Goal: Feedback & Contribution: Contribute content

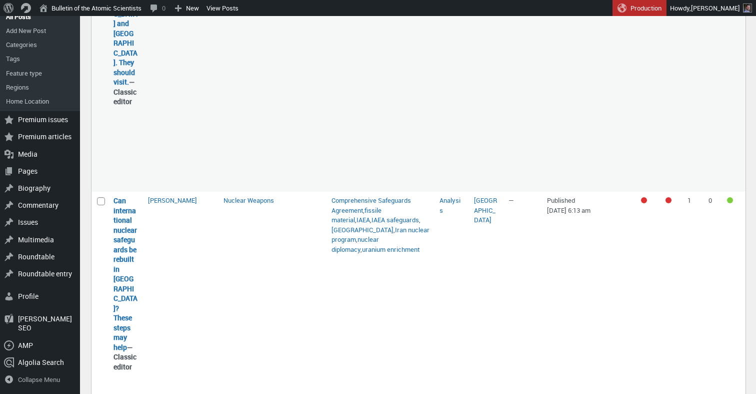
scroll to position [581, 0]
click at [43, 38] on link "Add New Post" at bounding box center [40, 31] width 80 height 14
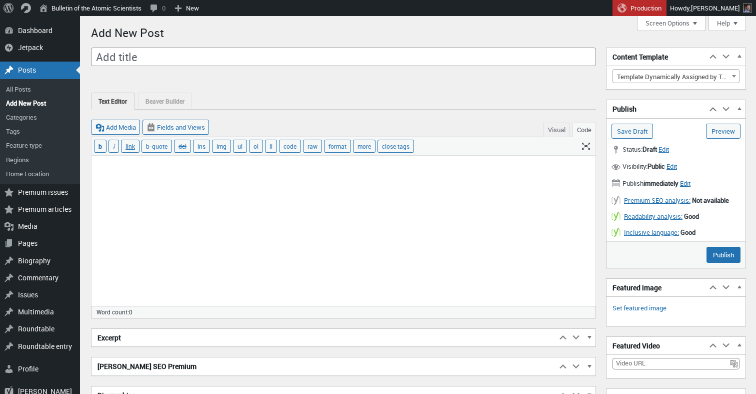
scroll to position [7, 0]
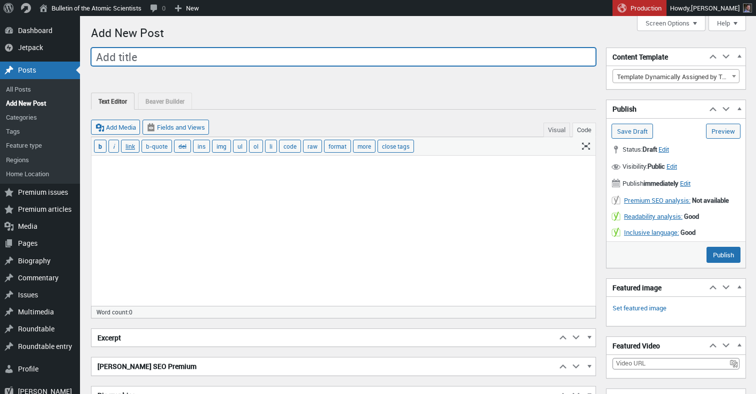
paste input "Common misconceptions about the NPT: A practitioner's guide"
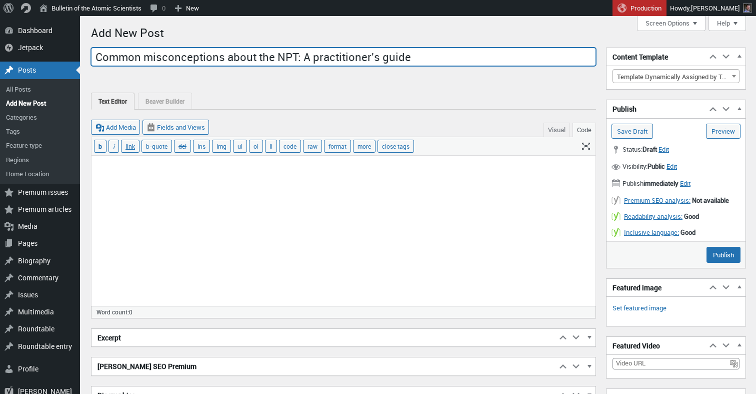
click at [362, 55] on input "Common misconceptions about the NPT: A practitioner's guide" at bounding box center [343, 57] width 505 height 19
type input "Common misconceptions about the NPT: A practitioner's guide"
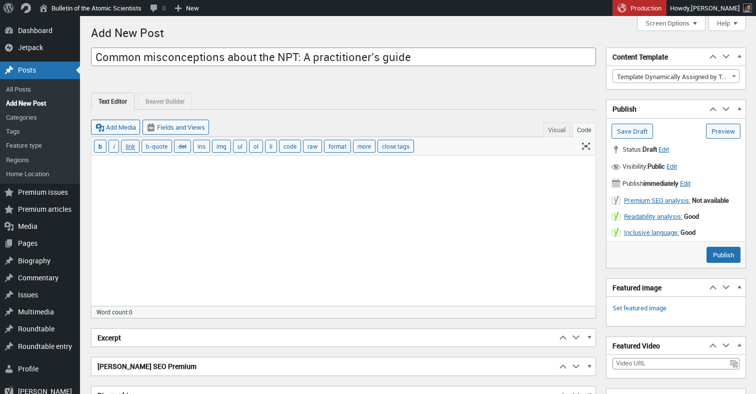
click at [217, 171] on textarea at bounding box center [344, 231] width 504 height 150
click at [302, 251] on textarea at bounding box center [344, 231] width 504 height 150
paste textarea "Loremi dolorsitamet consectet Adip’e seddoei tempori utla etdol magnaaliq en ad…"
type textarea "Loremi dolorsitamet consectet Adip’e seddoei tempori utla etdol magnaaliq en ad…"
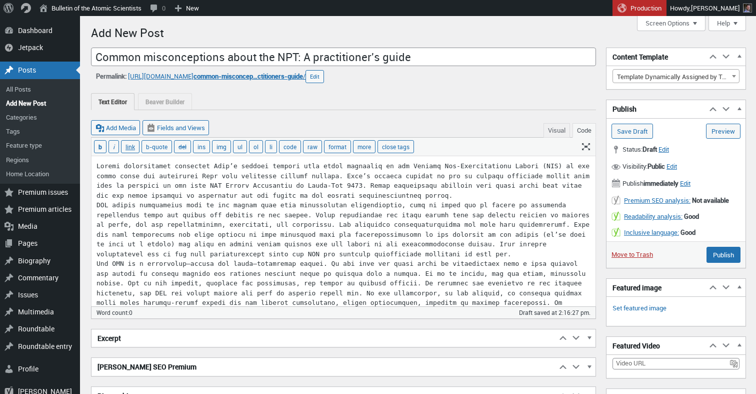
scroll to position [1563, 0]
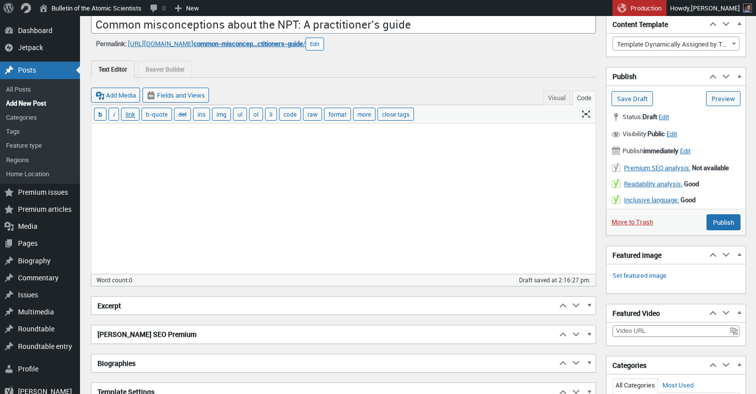
scroll to position [0, 0]
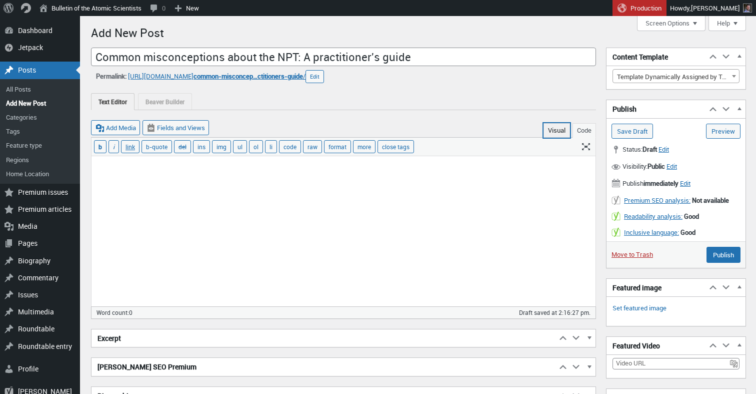
click at [555, 134] on button "Visual" at bounding box center [557, 130] width 27 height 15
type textarea "<span style="display: inline-block; width: 0px; overflow: hidden; line-height: …"
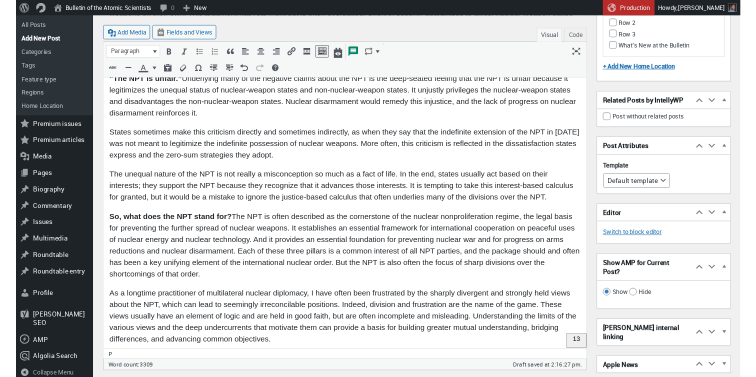
scroll to position [2151, 0]
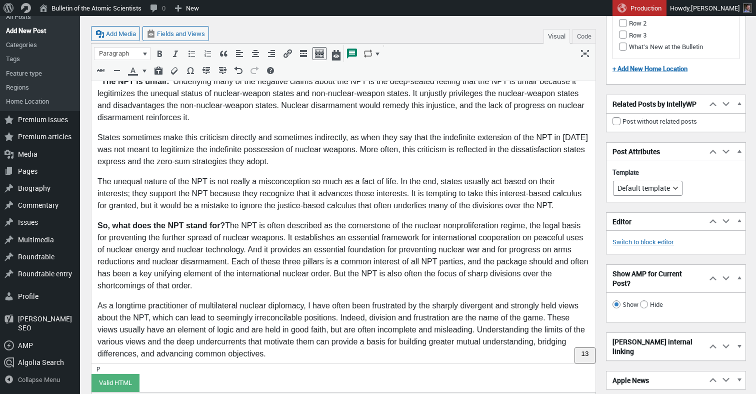
click at [200, 234] on p "So, what does the NPT stand for? The NPT is often described as the cornerstone …" at bounding box center [344, 256] width 492 height 72
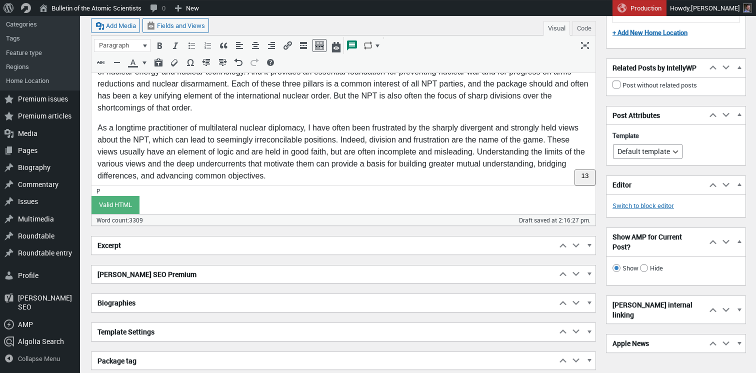
scroll to position [473, 0]
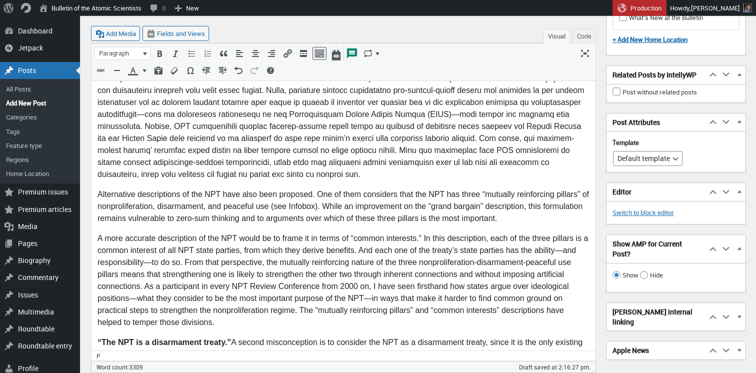
click at [552, 221] on p "Alternative descriptions of the NPT have also been proposed. One of them consid…" at bounding box center [344, 207] width 492 height 36
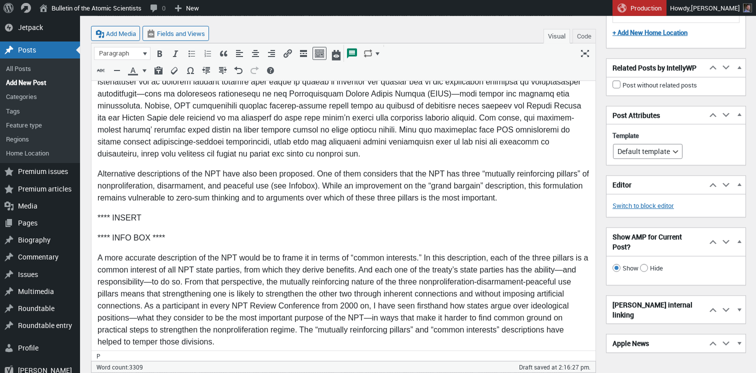
scroll to position [514, 0]
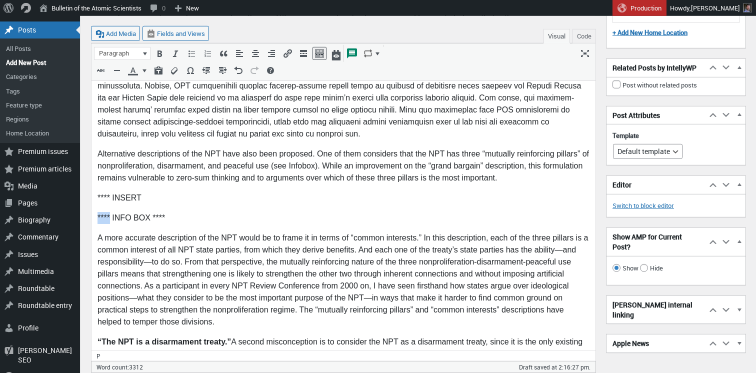
drag, startPoint x: 112, startPoint y: 215, endPoint x: 88, endPoint y: 214, distance: 24.0
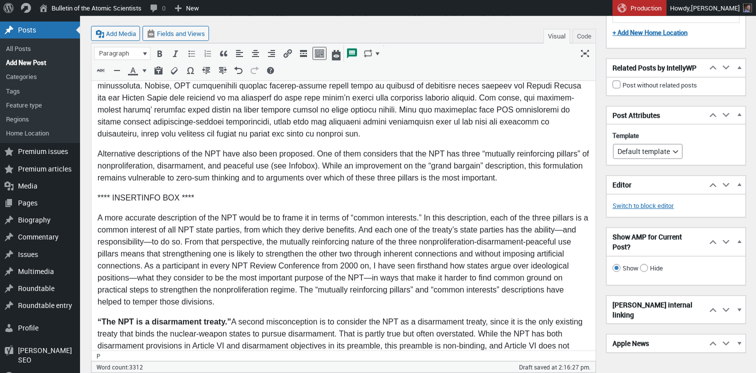
click at [179, 199] on p "**** INSERT INFO BOX ****" at bounding box center [344, 199] width 492 height 12
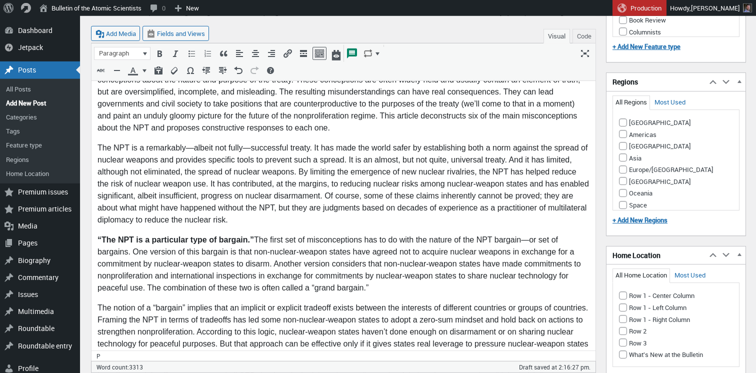
scroll to position [175, 0]
click at [622, 124] on input "[GEOGRAPHIC_DATA]" at bounding box center [623, 123] width 8 height 8
checkbox input "true"
click at [622, 131] on input "Americas" at bounding box center [623, 135] width 8 height 8
checkbox input "true"
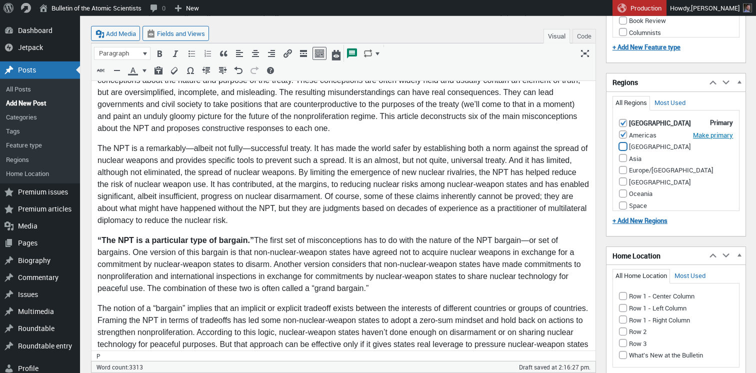
click at [624, 146] on input "[GEOGRAPHIC_DATA]" at bounding box center [623, 147] width 8 height 8
checkbox input "true"
click at [626, 162] on li "Asia" at bounding box center [676, 158] width 115 height 12
click at [624, 162] on input "Asia" at bounding box center [623, 158] width 8 height 8
checkbox input "true"
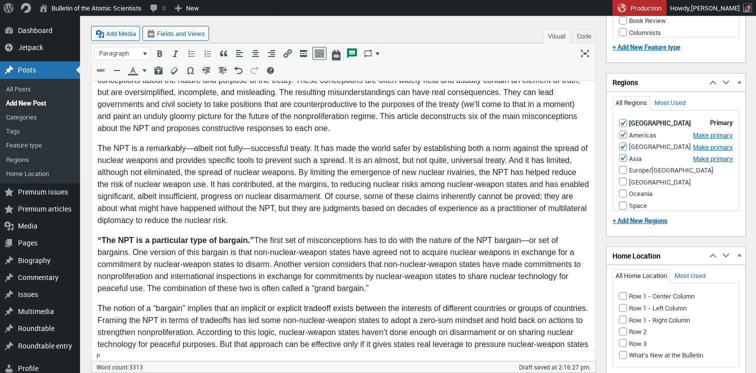
click at [624, 165] on li "Europe/[GEOGRAPHIC_DATA]" at bounding box center [676, 170] width 115 height 12
click at [623, 172] on input "Europe/[GEOGRAPHIC_DATA]" at bounding box center [623, 170] width 8 height 8
checkbox input "true"
click at [622, 189] on input "[GEOGRAPHIC_DATA]" at bounding box center [623, 193] width 8 height 8
checkbox input "true"
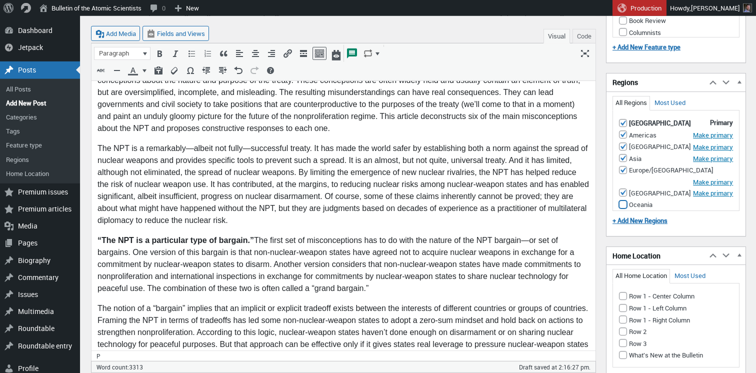
click at [623, 201] on input "Oceania" at bounding box center [623, 205] width 8 height 8
checkbox input "true"
click at [623, 213] on input "Space" at bounding box center [623, 217] width 8 height 8
checkbox input "true"
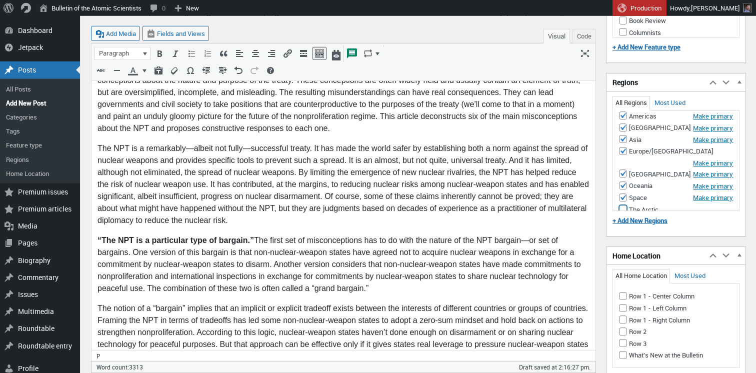
click at [624, 205] on input "The Arctic" at bounding box center [623, 209] width 8 height 8
checkbox input "true"
click at [621, 306] on input "Row 1 - Left Column" at bounding box center [623, 308] width 8 height 8
checkbox input "true"
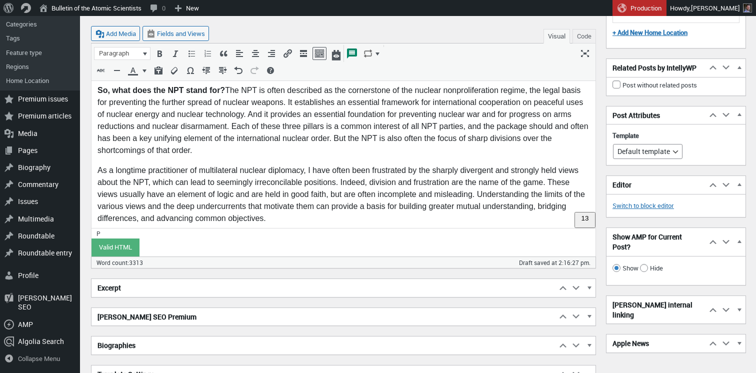
scroll to position [2307, 0]
click at [156, 318] on h2 "[PERSON_NAME] SEO Premium" at bounding box center [324, 316] width 465 height 18
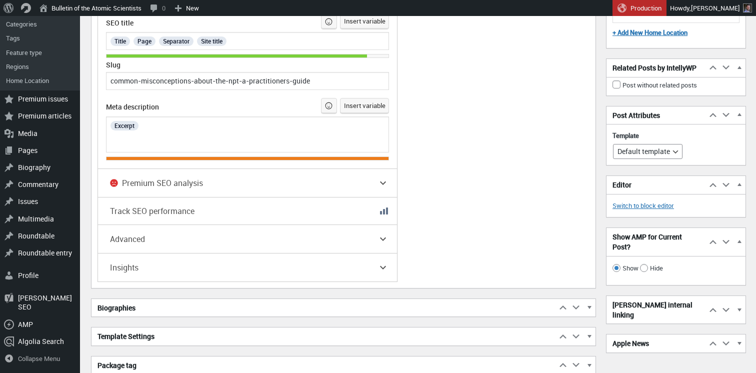
scroll to position [2906, 0]
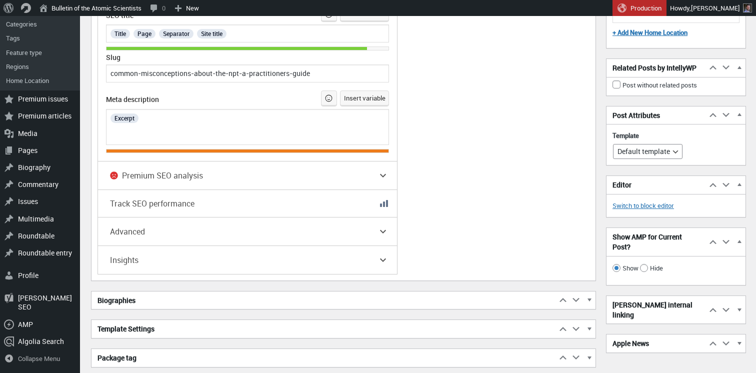
click at [190, 306] on h2 "Biographies" at bounding box center [324, 301] width 465 height 18
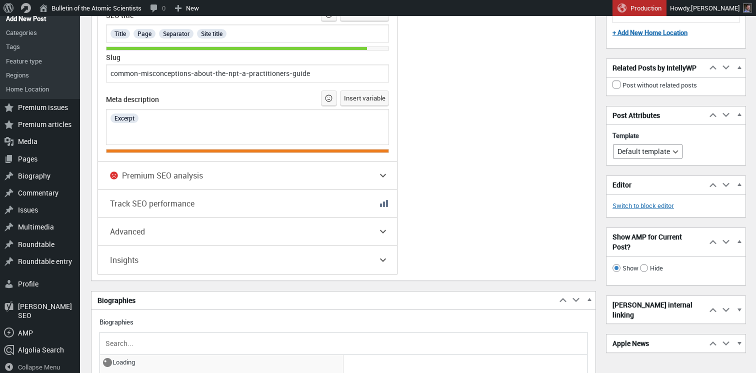
click at [163, 345] on input "text" at bounding box center [344, 343] width 480 height 15
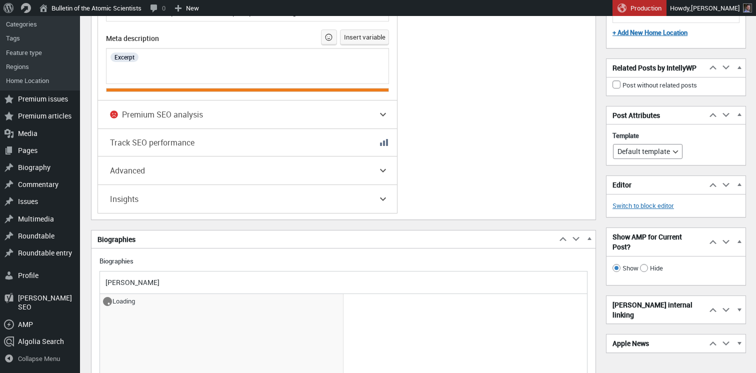
scroll to position [2967, 0]
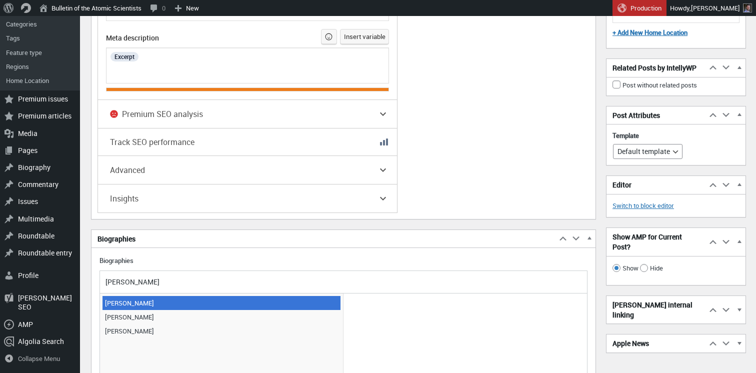
type input "[PERSON_NAME]"
click at [176, 309] on span "[PERSON_NAME]" at bounding box center [222, 303] width 238 height 14
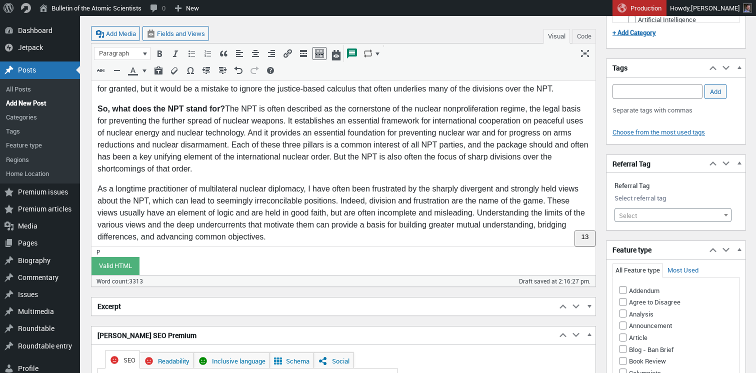
scroll to position [2287, 0]
click at [642, 212] on span "Select" at bounding box center [673, 216] width 116 height 14
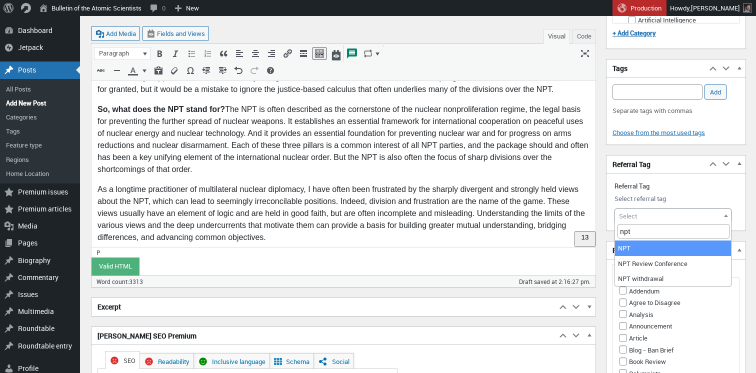
type input "npt"
select select "9865"
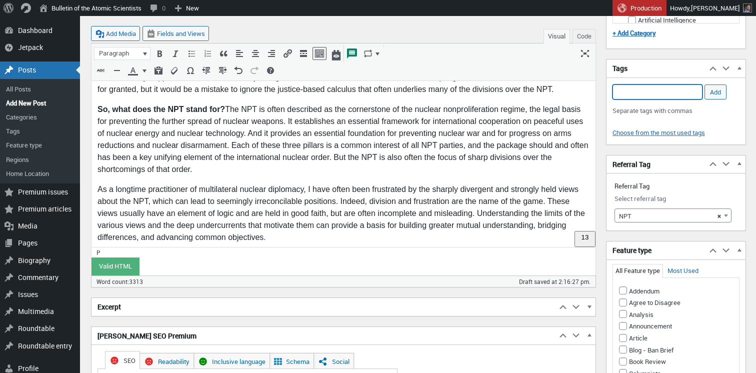
click at [637, 93] on input "Add Tag" at bounding box center [658, 92] width 90 height 15
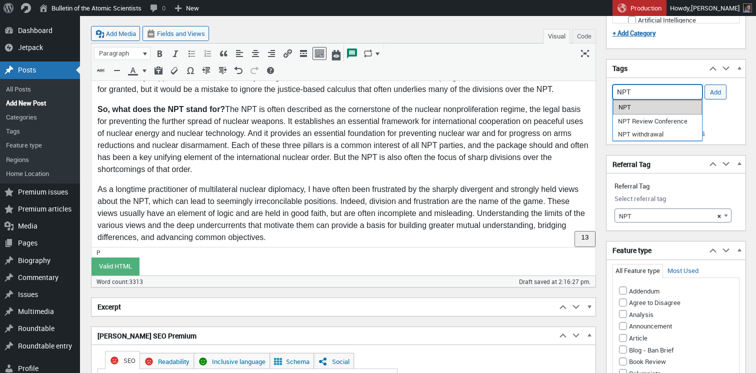
click at [663, 108] on li "NPT" at bounding box center [657, 107] width 89 height 14
click at [672, 123] on li "NPT Review Conference" at bounding box center [657, 121] width 89 height 14
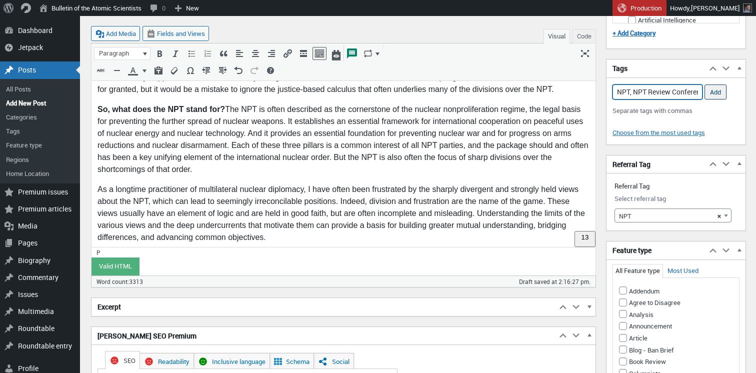
type input "NPT, NPT Review Conference,"
click at [715, 93] on input "Add" at bounding box center [716, 92] width 22 height 15
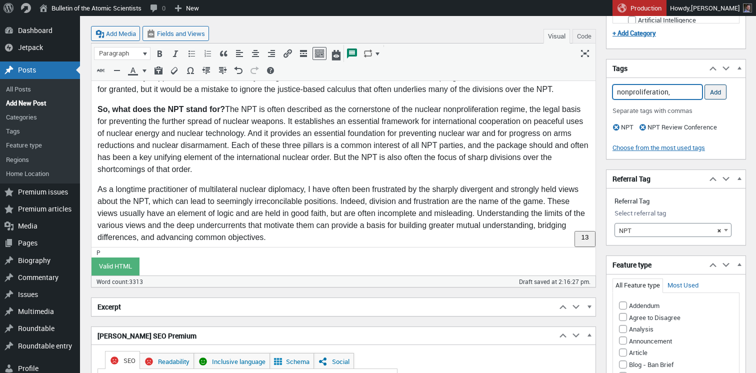
type input "nonproliferation,"
click at [719, 90] on input "Add" at bounding box center [716, 92] width 22 height 15
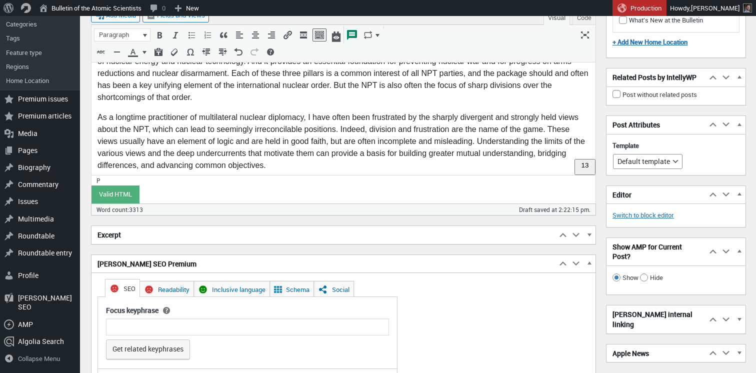
scroll to position [2363, 0]
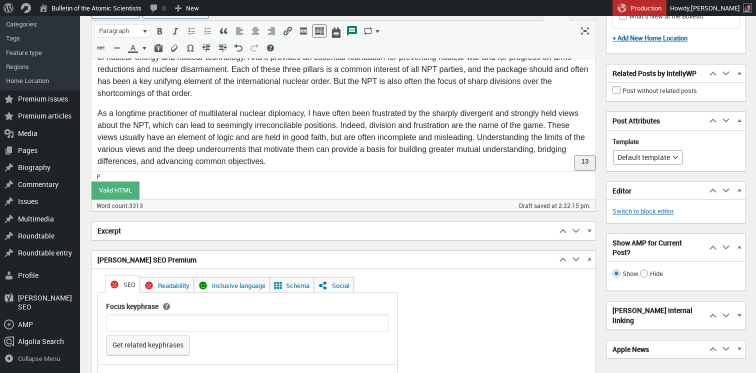
click at [253, 234] on h2 "Excerpt" at bounding box center [324, 231] width 465 height 18
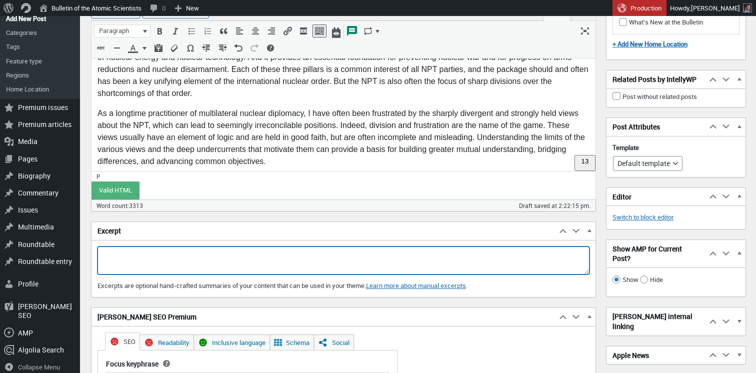
click at [207, 256] on textarea "Excerpt" at bounding box center [344, 261] width 492 height 28
paste textarea "As a longtime practitioner of multilateral nuclear diplomacy, I have often been…"
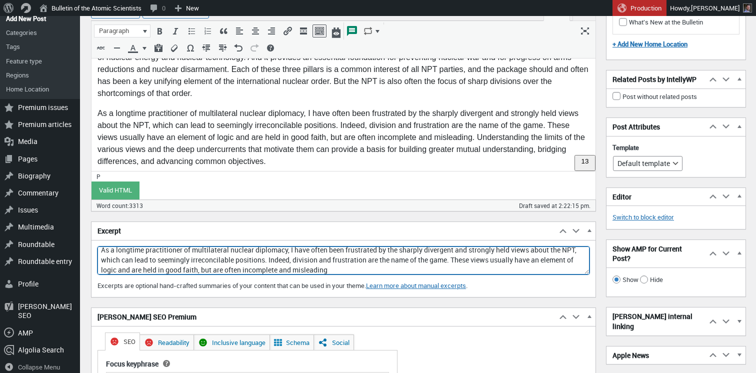
scroll to position [0, 0]
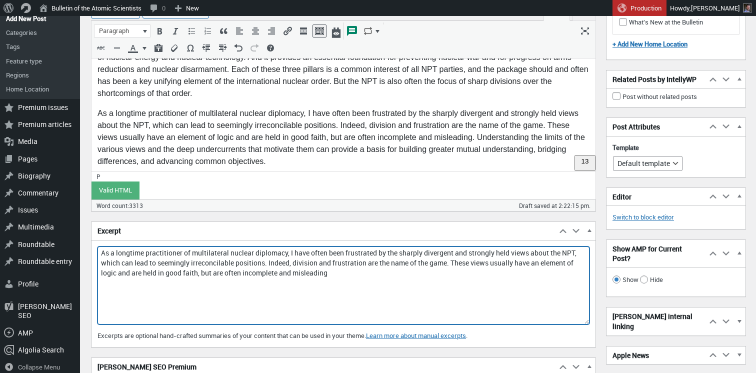
drag, startPoint x: 587, startPoint y: 273, endPoint x: 581, endPoint y: 323, distance: 50.4
click at [581, 323] on textarea "As a longtime practitioner of multilateral nuclear diplomacy, I have often been…" at bounding box center [344, 286] width 492 height 78
click at [295, 251] on textarea "As a longtime practitioner of multilateral nuclear diplomacy, I have often been…" at bounding box center [344, 286] width 492 height 78
click at [393, 255] on textarea "As a longtime practitioner of multilateral nuclear diplomacy explains how the s…" at bounding box center [344, 286] width 492 height 78
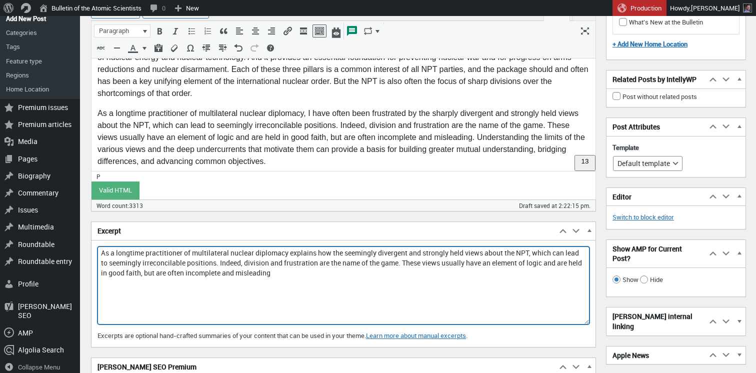
drag, startPoint x: 418, startPoint y: 254, endPoint x: 476, endPoint y: 255, distance: 58.6
click at [476, 255] on textarea "As a longtime practitioner of multilateral nuclear diplomacy explains how the s…" at bounding box center [344, 286] width 492 height 78
click at [485, 255] on textarea "As a longtime practitioner of multilateral nuclear diplomacy explains how the s…" at bounding box center [344, 286] width 492 height 78
click at [137, 264] on textarea "As a longtime practitioner of multilateral nuclear diplomacy explains how the s…" at bounding box center [344, 286] width 492 height 78
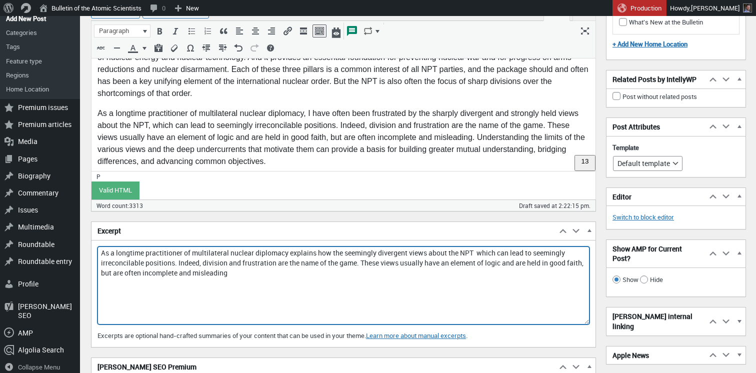
click at [408, 255] on textarea "As a longtime practitioner of multilateral nuclear diplomacy explains how the s…" at bounding box center [344, 286] width 492 height 78
paste textarea "irreconcilable"
drag, startPoint x: 500, startPoint y: 255, endPoint x: 174, endPoint y: 271, distance: 326.6
click at [174, 271] on textarea "As a longtime practitioner of multilateral nuclear diplomacy explains how the s…" at bounding box center [344, 286] width 492 height 78
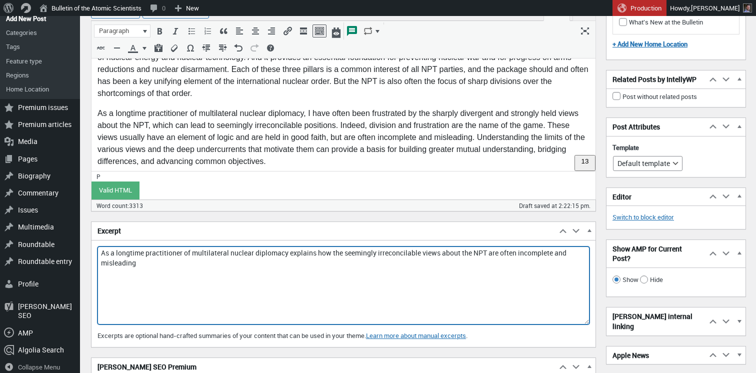
click at [530, 255] on textarea "As a longtime practitioner of multilateral nuclear diplomacy explains how the s…" at bounding box center [344, 286] width 492 height 78
click at [224, 262] on textarea "As a longtime practitioner of multilateral nuclear diplomacy explains how the s…" at bounding box center [344, 286] width 492 height 78
click at [485, 256] on textarea "As a longtime practitioner of multilateral nuclear diplomacy explains how the s…" at bounding box center [344, 286] width 492 height 78
click at [112, 254] on textarea "As a longtime practitioner of multilateral nuclear diplomacy explains how the s…" at bounding box center [344, 286] width 492 height 78
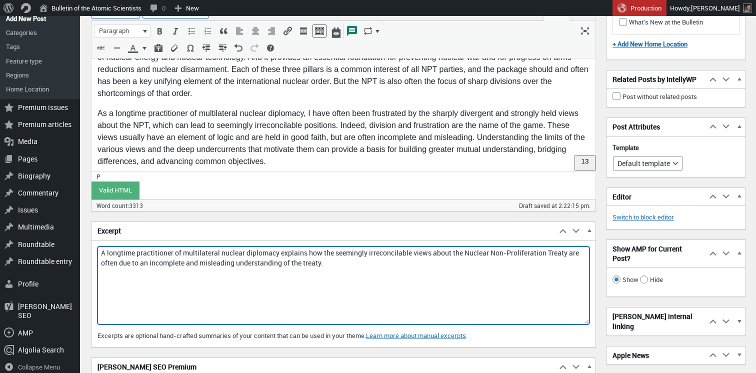
click at [346, 264] on textarea "A longtime practitioner of multilateral nuclear diplomacy explains how the seem…" at bounding box center [344, 286] width 492 height 78
click at [398, 253] on textarea "A longtime practitioner of multilateral nuclear diplomacy explains how the seem…" at bounding box center [344, 286] width 492 height 78
click at [387, 267] on textarea "A longtime practitioner of multilateral nuclear diplomacy explains how the seem…" at bounding box center [344, 286] width 492 height 78
paste textarea "irreconcilable"
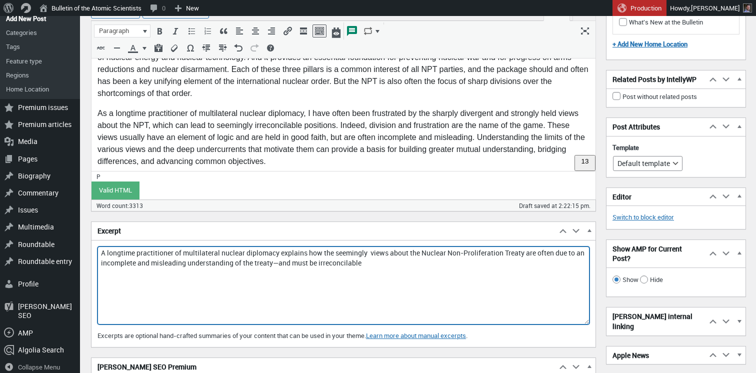
click at [375, 252] on textarea "A longtime practitioner of multilateral nuclear diplomacy explains how the seem…" at bounding box center [344, 286] width 492 height 78
click at [359, 250] on textarea "A longtime practitioner of multilateral nuclear diplomacy explains how the seem…" at bounding box center [344, 286] width 492 height 78
click at [332, 251] on textarea "A longtime practitioner of multilateral nuclear diplomacy explains how the dive…" at bounding box center [344, 286] width 492 height 78
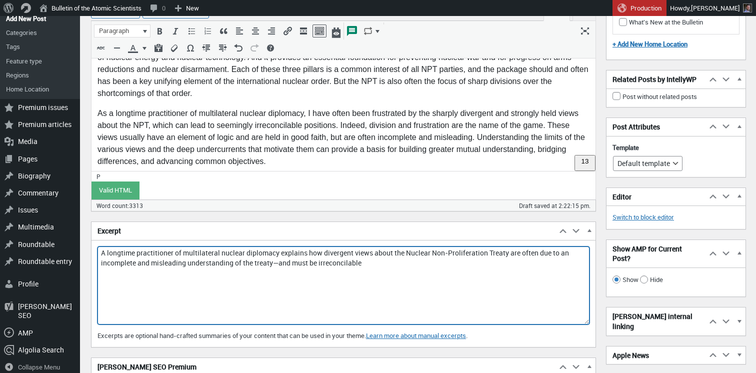
drag, startPoint x: 140, startPoint y: 263, endPoint x: 189, endPoint y: 266, distance: 49.2
click at [189, 266] on textarea "A longtime practitioner of multilateral nuclear diplomacy explains how divergen…" at bounding box center [344, 286] width 492 height 78
click at [202, 267] on textarea "A longtime practitioner of multilateral nuclear diplomacy explains how divergen…" at bounding box center [344, 286] width 492 height 78
drag, startPoint x: 140, startPoint y: 265, endPoint x: 189, endPoint y: 266, distance: 49.0
click at [189, 266] on textarea "A longtime practitioner of multilateral nuclear diplomacy explains how divergen…" at bounding box center [344, 286] width 492 height 78
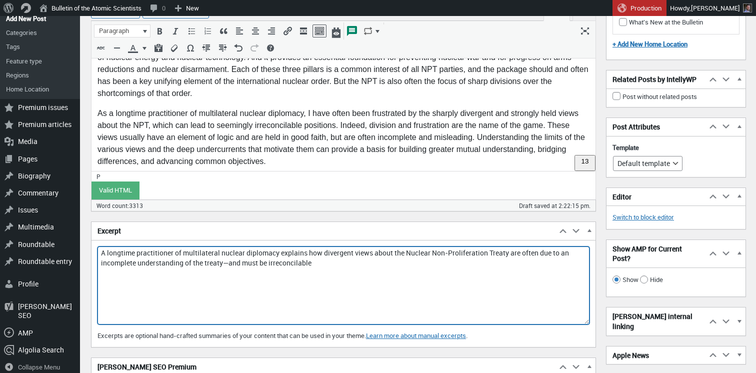
click at [336, 263] on textarea "A longtime practitioner of multilateral nuclear diplomacy explains how divergen…" at bounding box center [344, 286] width 492 height 78
click at [229, 263] on textarea "A longtime practitioner of multilateral nuclear diplomacy explains how divergen…" at bounding box center [344, 286] width 492 height 78
click at [281, 261] on textarea "A longtime practitioner of multilateral nuclear diplomacy explains how divergen…" at bounding box center [344, 286] width 492 height 78
click at [321, 263] on textarea "A longtime practitioner of multilateral nuclear diplomacy explains how divergen…" at bounding box center [344, 286] width 492 height 78
paste textarea "a key unifying element of the international nuclear order"
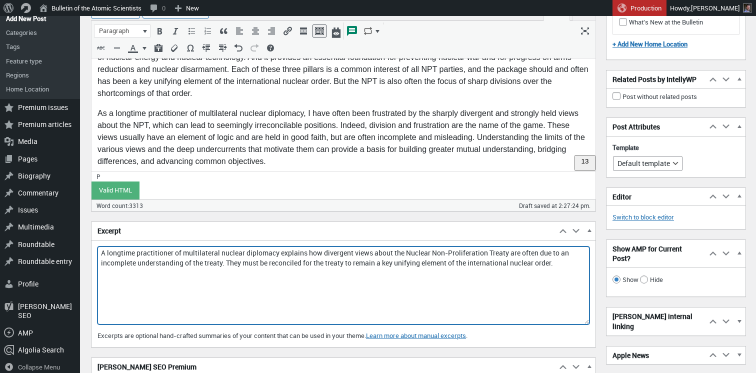
drag, startPoint x: 323, startPoint y: 266, endPoint x: 353, endPoint y: 265, distance: 29.5
click at [353, 265] on textarea "A longtime practitioner of multilateral nuclear diplomacy explains how divergen…" at bounding box center [344, 286] width 492 height 78
click at [226, 264] on textarea "A longtime practitioner of multilateral nuclear diplomacy explains how divergen…" at bounding box center [344, 286] width 492 height 78
click at [552, 265] on textarea "A longtime practitioner of multilateral nuclear diplomacy explains how divergen…" at bounding box center [344, 286] width 492 height 78
drag, startPoint x: 382, startPoint y: 265, endPoint x: 435, endPoint y: 266, distance: 53.5
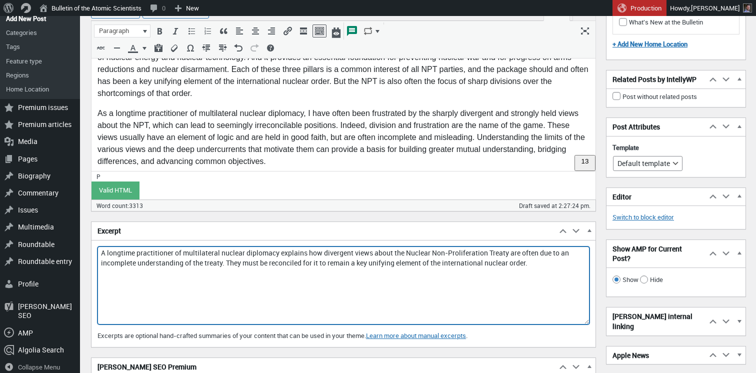
click at [435, 266] on textarea "A longtime practitioner of multilateral nuclear diplomacy explains how divergen…" at bounding box center [344, 286] width 492 height 78
click at [447, 264] on textarea "A longtime practitioner of multilateral nuclear diplomacy explains how divergen…" at bounding box center [344, 286] width 492 height 78
click at [230, 265] on textarea "A longtime practitioner of multilateral nuclear diplomacy explains how divergen…" at bounding box center [344, 286] width 492 height 78
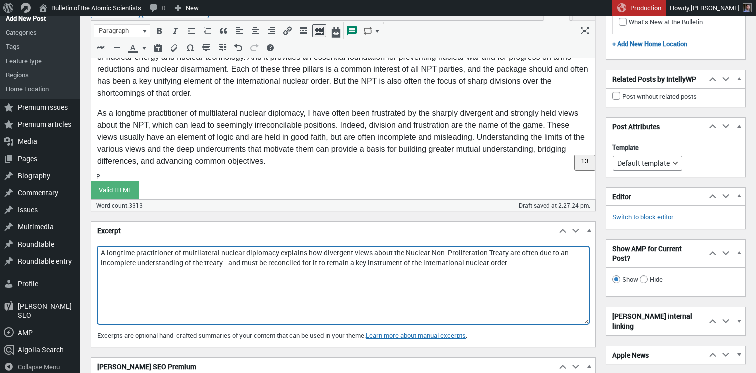
click at [286, 262] on textarea "A longtime practitioner of multilateral nuclear diplomacy explains how divergen…" at bounding box center [344, 286] width 492 height 78
click at [200, 280] on textarea "A longtime practitioner of multilateral nuclear diplomacy explains how divergen…" at bounding box center [344, 286] width 492 height 78
click at [192, 263] on textarea "A longtime practitioner of multilateral nuclear diplomacy explains how divergen…" at bounding box center [344, 286] width 492 height 78
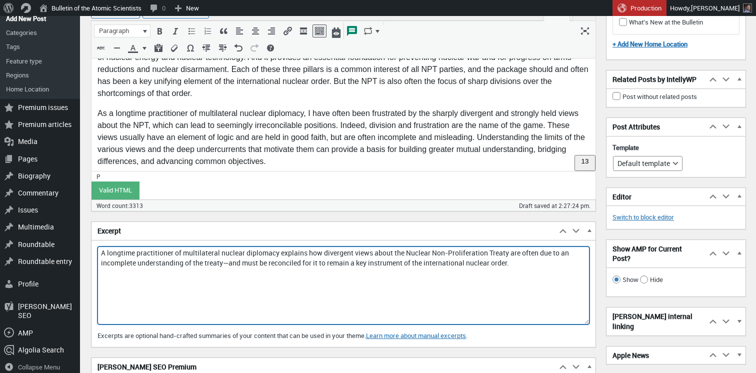
click at [192, 263] on textarea "A longtime practitioner of multilateral nuclear diplomacy explains how divergen…" at bounding box center [344, 286] width 492 height 78
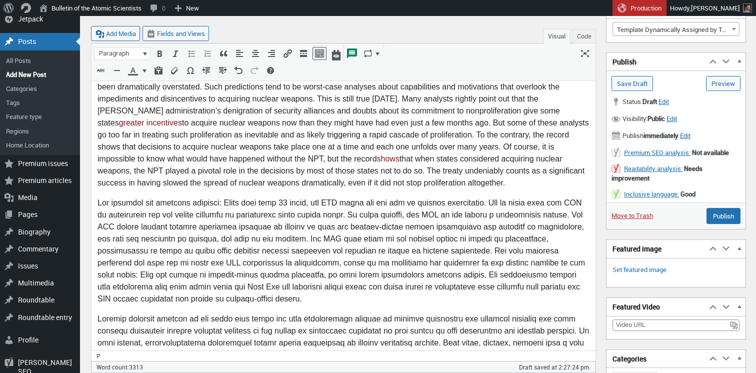
scroll to position [1107, 0]
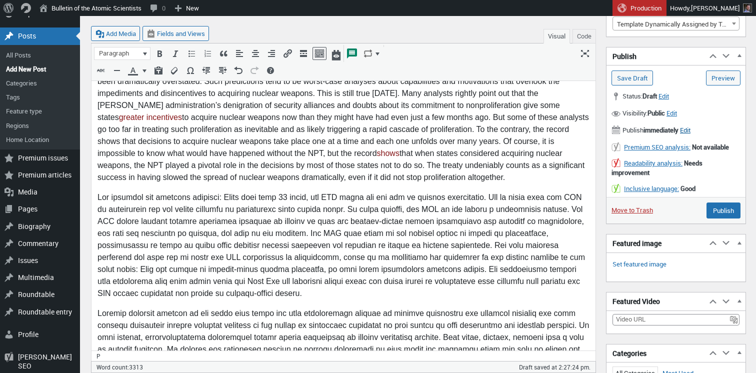
type textarea "A longtime practitioner of multilateral nuclear diplomacy explains how divergen…"
click at [691, 131] on span "Edit" at bounding box center [685, 130] width 11 height 9
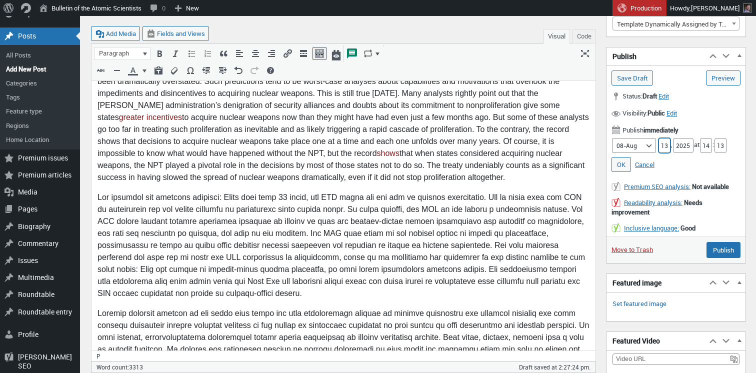
click at [662, 147] on input "13" at bounding box center [665, 145] width 12 height 15
type input "14"
click at [706, 145] on input "14" at bounding box center [706, 145] width 12 height 15
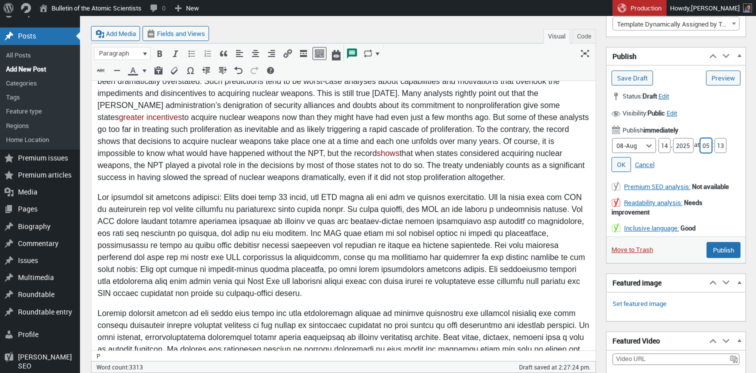
type input "05"
click at [726, 147] on input "13" at bounding box center [721, 145] width 12 height 15
type input "00"
click at [623, 163] on link "OK" at bounding box center [622, 164] width 20 height 15
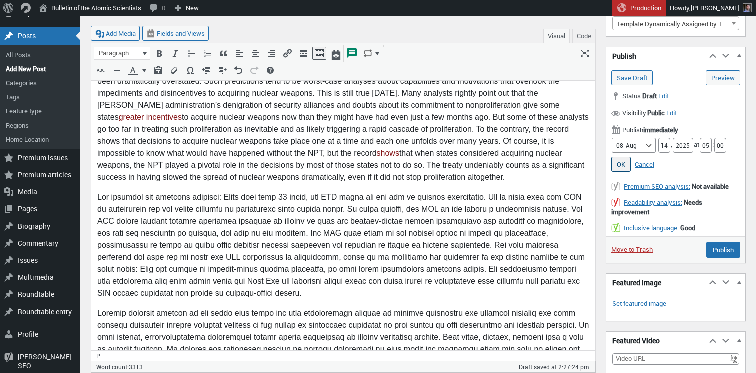
type input "Schedule"
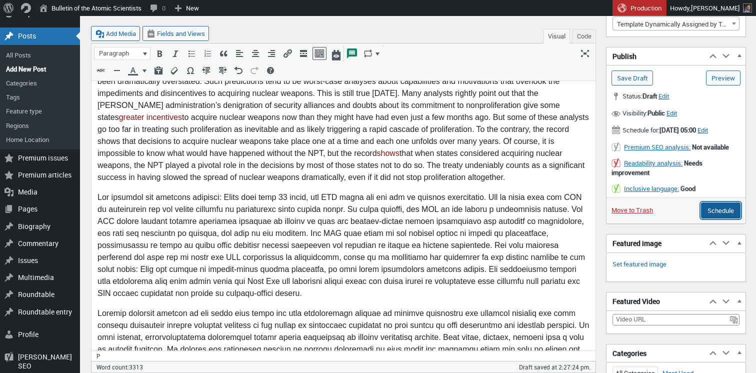
click at [723, 219] on input "Schedule" at bounding box center [721, 211] width 40 height 16
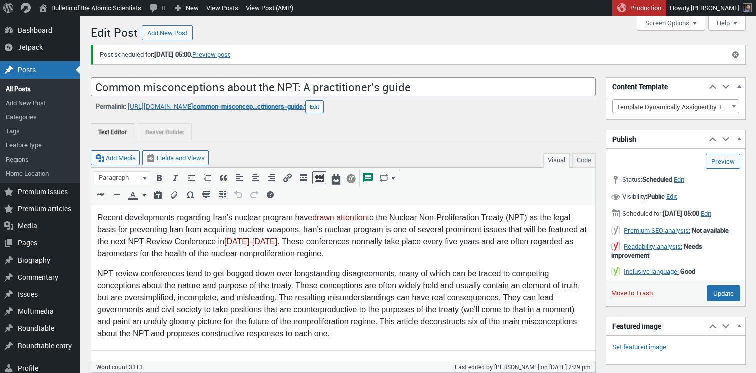
scroll to position [7, 0]
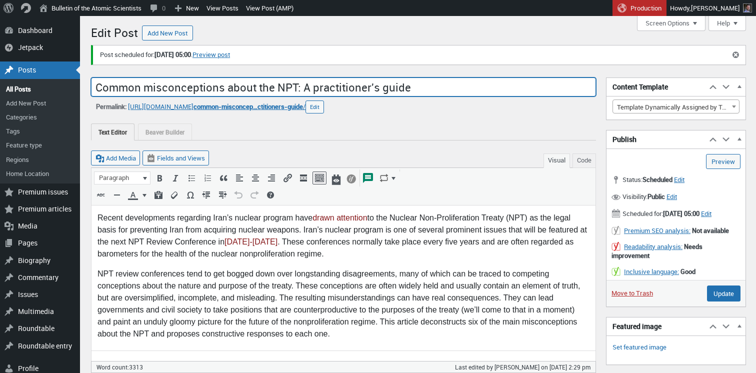
click at [367, 88] on input "Common misconceptions about the NPT: A practitioner's guide" at bounding box center [343, 87] width 505 height 19
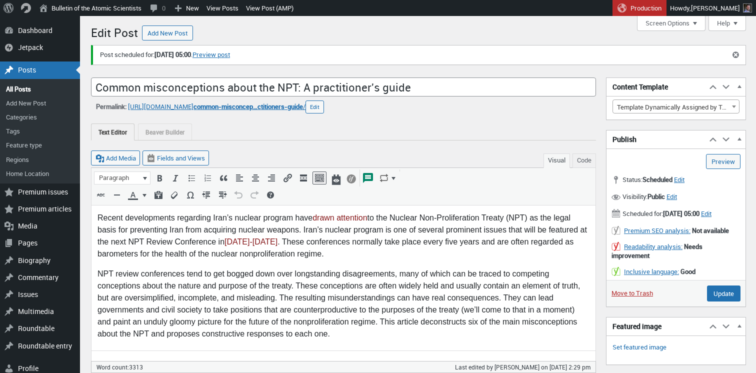
click at [282, 123] on div "Text Editor Beaver Builder Beaver Builder is currently active for this post. La…" at bounding box center [343, 127] width 505 height 27
click at [230, 54] on link "Preview post" at bounding box center [212, 55] width 38 height 10
